Goal: Transaction & Acquisition: Purchase product/service

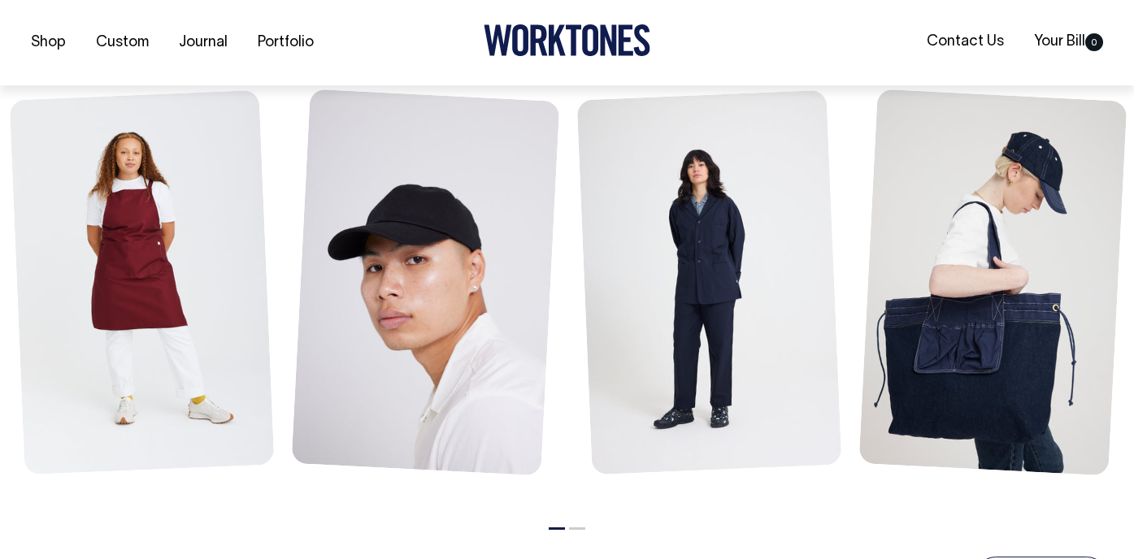
scroll to position [728, 0]
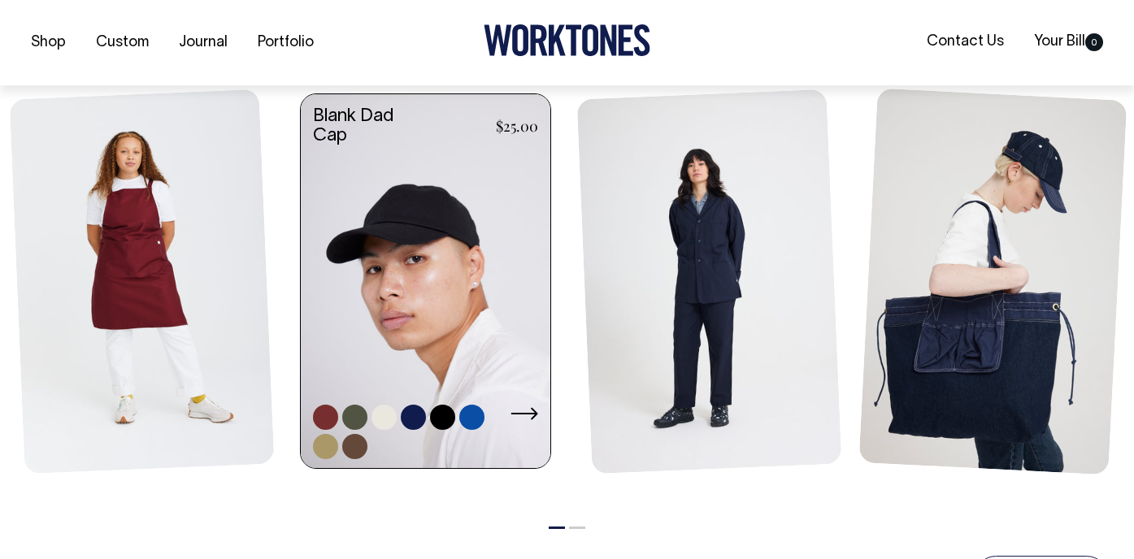
click at [411, 416] on link at bounding box center [413, 417] width 25 height 25
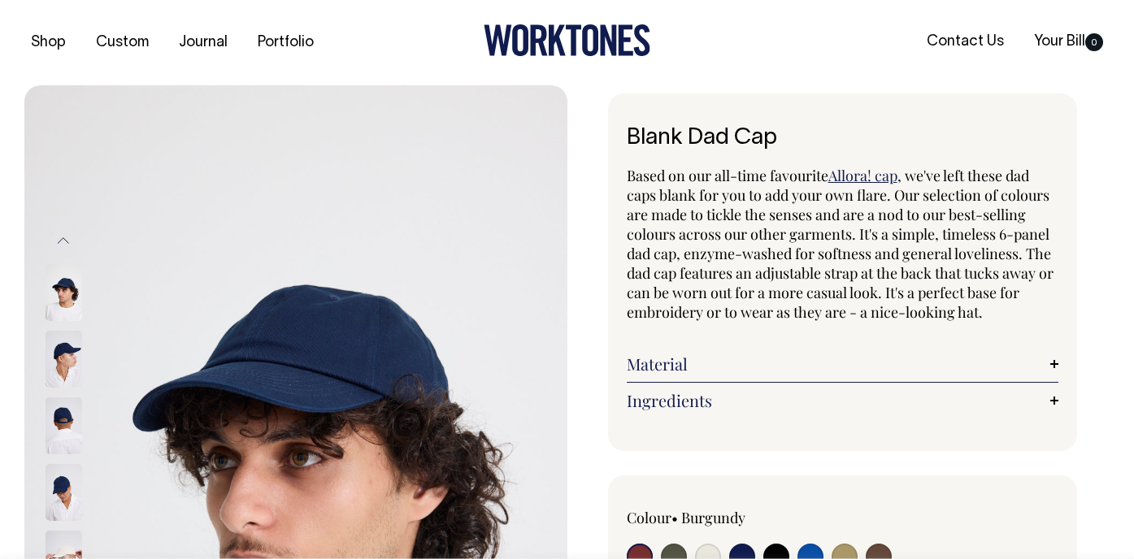
radio input "true"
select select "Dark Navy"
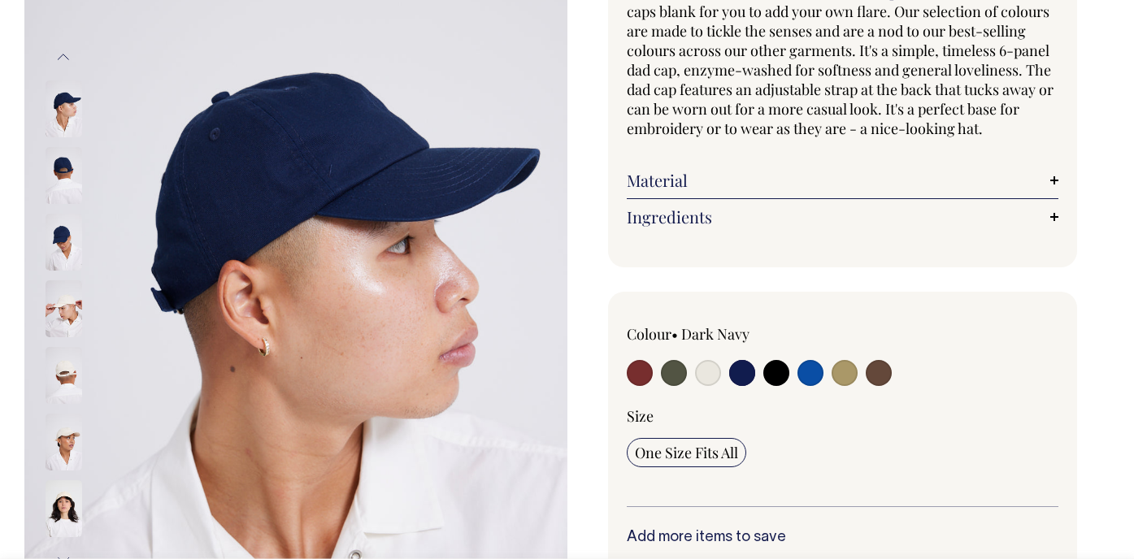
scroll to position [185, 0]
click at [65, 180] on img at bounding box center [64, 174] width 37 height 57
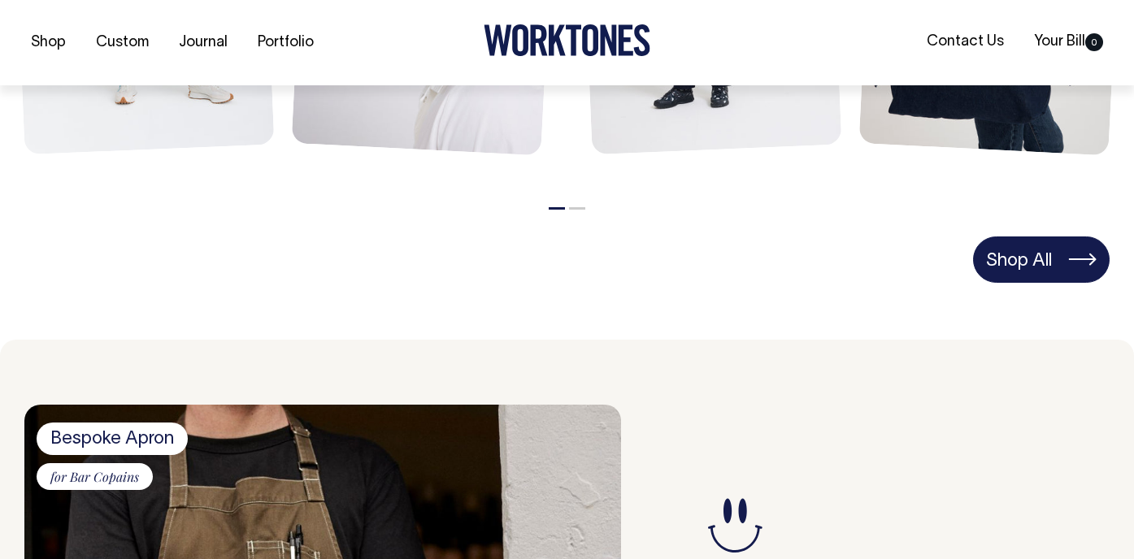
scroll to position [1048, 0]
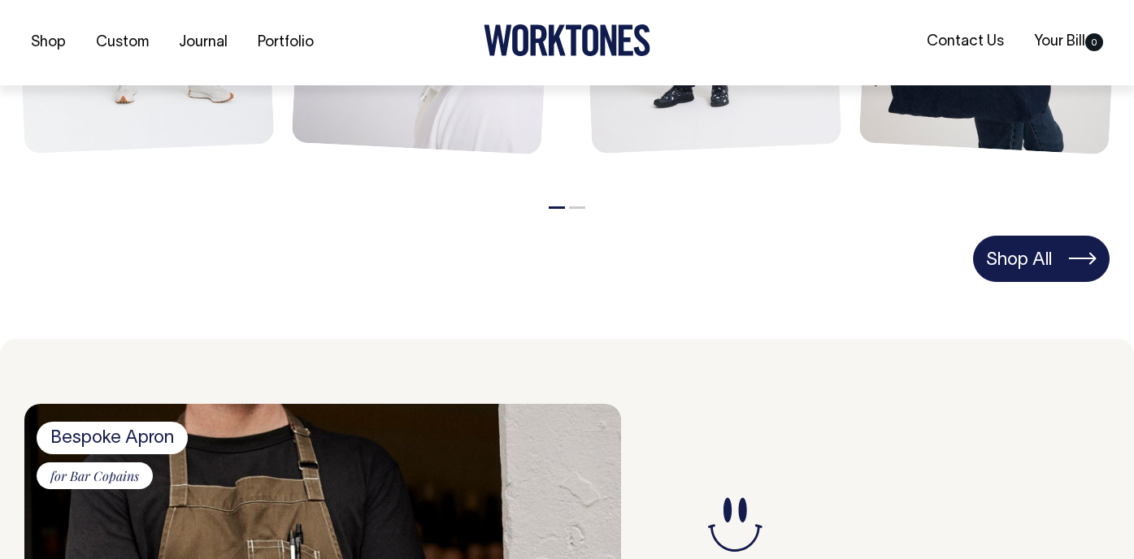
click at [1025, 263] on link "Shop All" at bounding box center [1041, 259] width 137 height 46
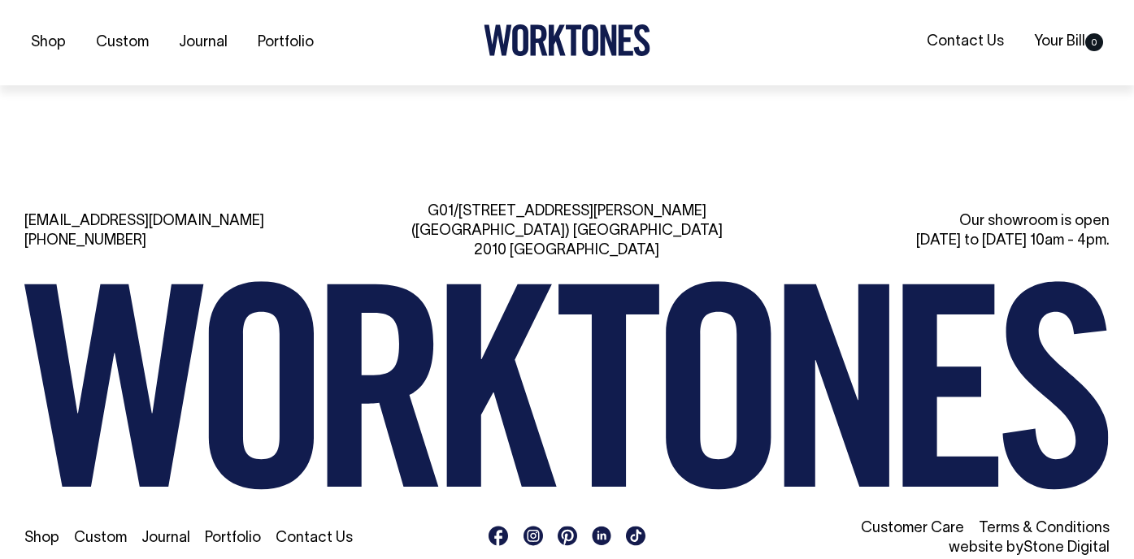
scroll to position [3500, 0]
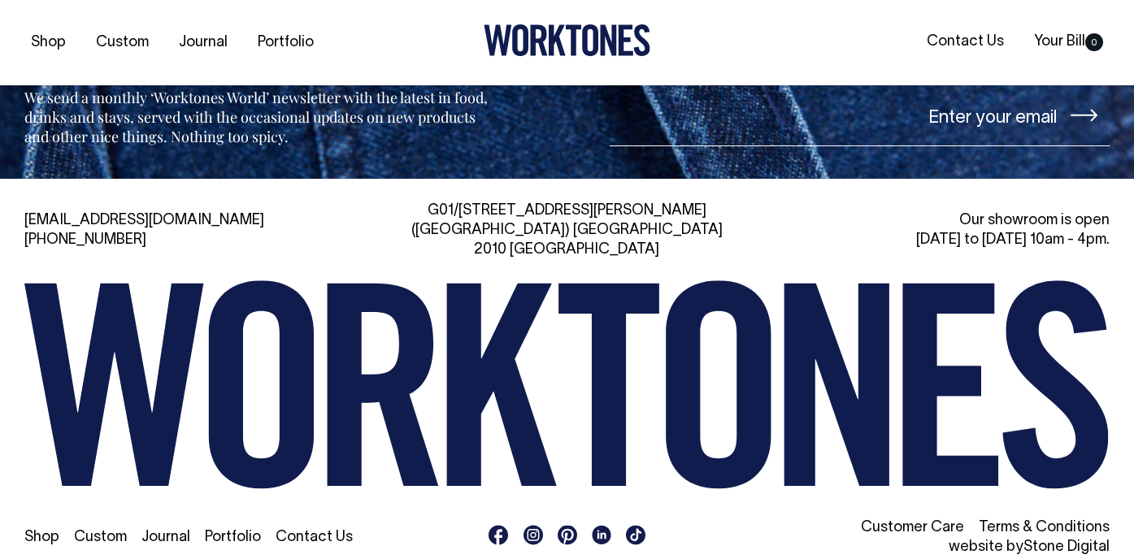
click at [538, 529] on icon at bounding box center [534, 535] width 12 height 12
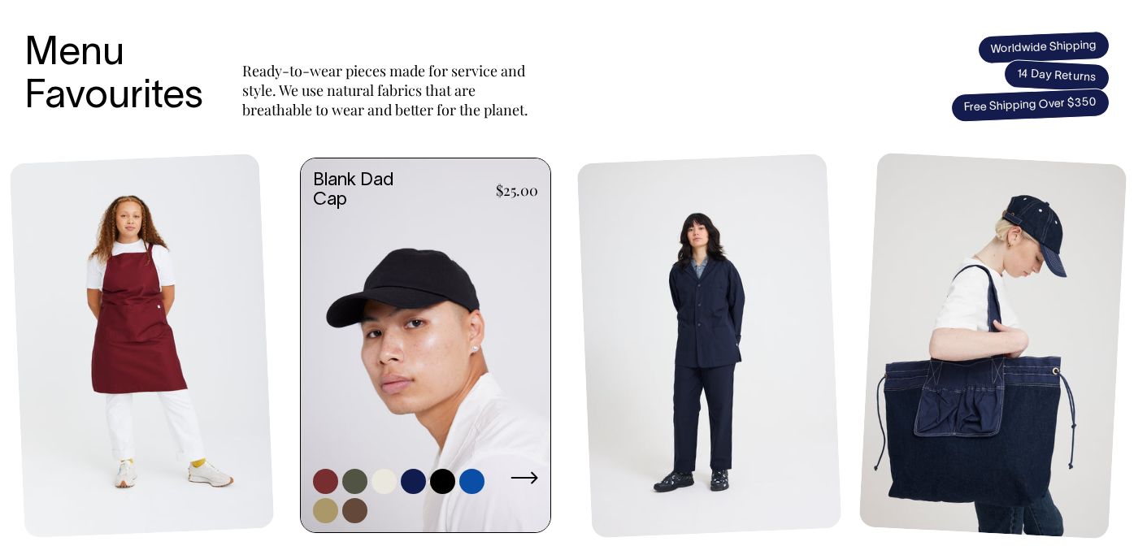
scroll to position [663, 0]
click at [435, 282] on link at bounding box center [426, 348] width 250 height 378
